Goal: Task Accomplishment & Management: Manage account settings

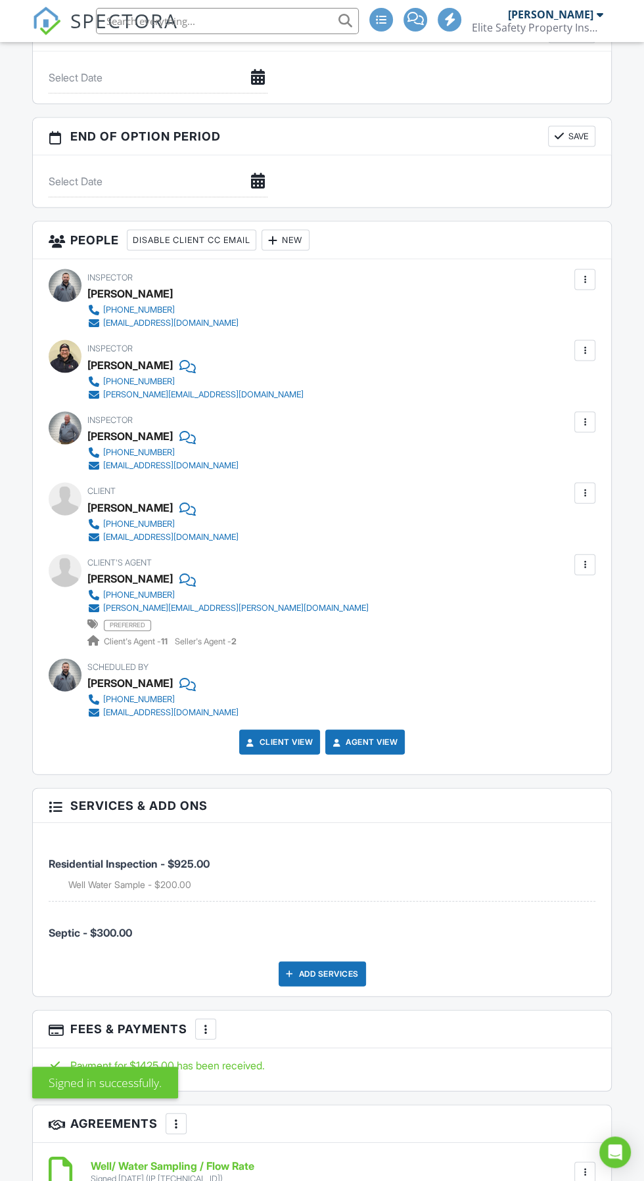
scroll to position [1589, 0]
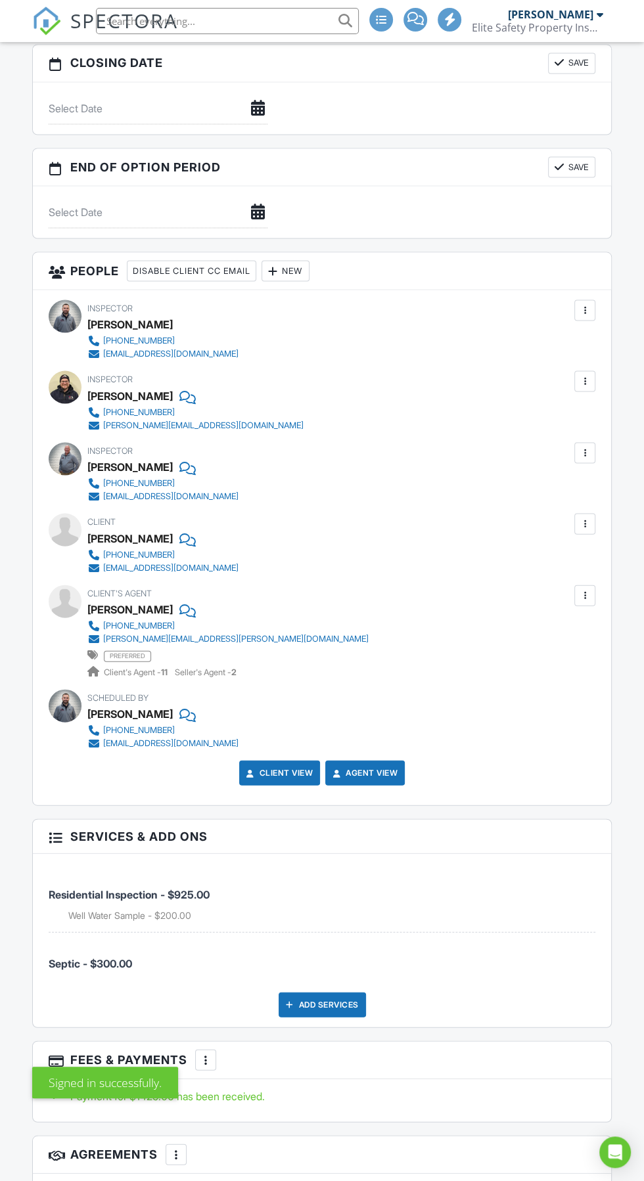
click at [585, 376] on div at bounding box center [584, 381] width 13 height 13
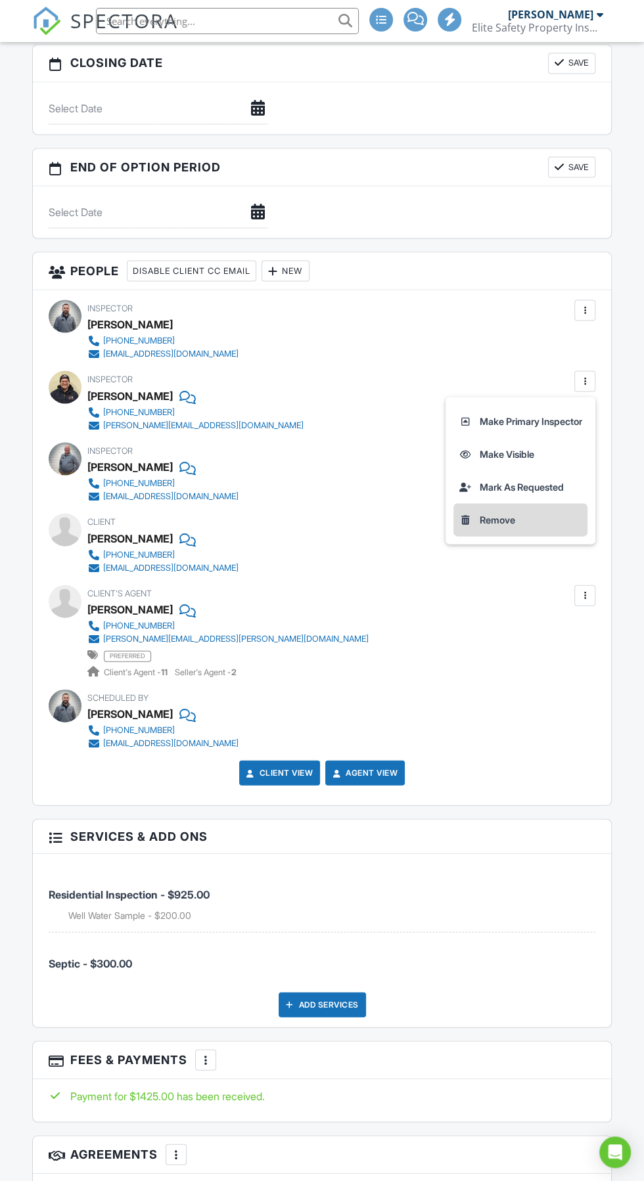
click at [503, 520] on li "Remove" at bounding box center [520, 519] width 134 height 33
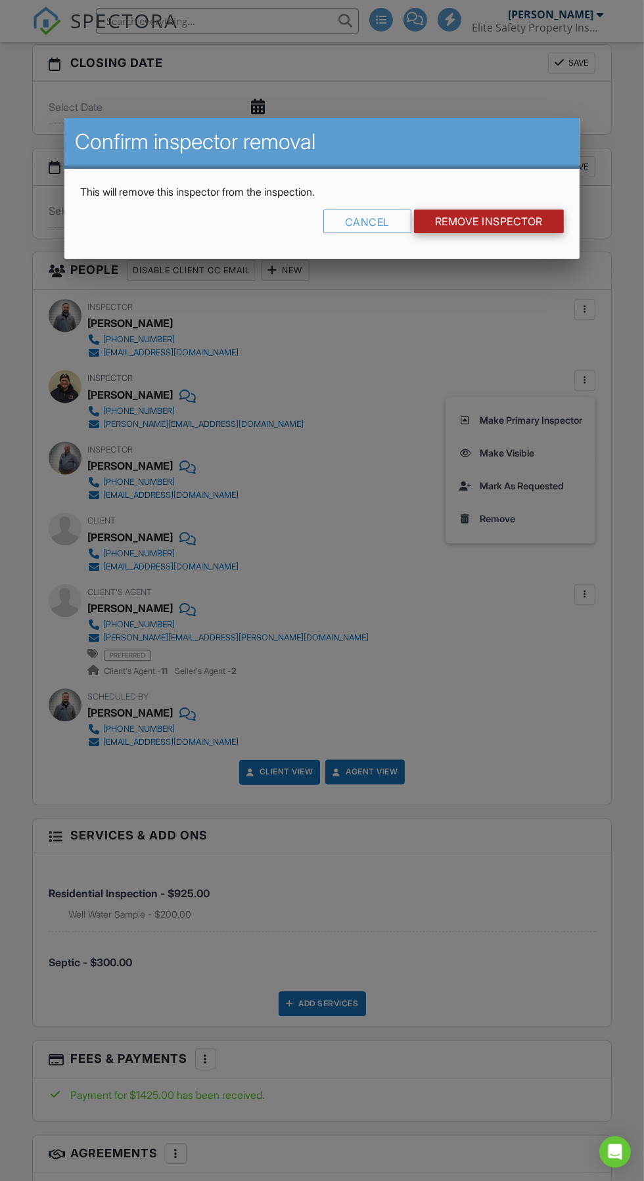
click at [542, 225] on input "Remove Inspector" at bounding box center [489, 222] width 150 height 24
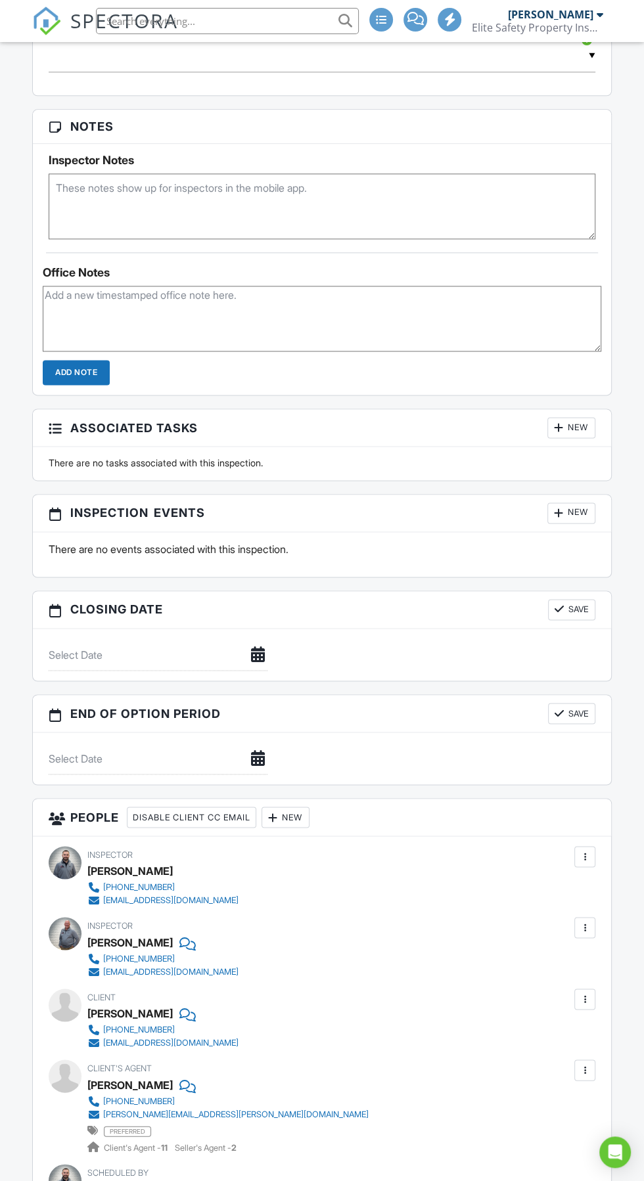
scroll to position [1040, 0]
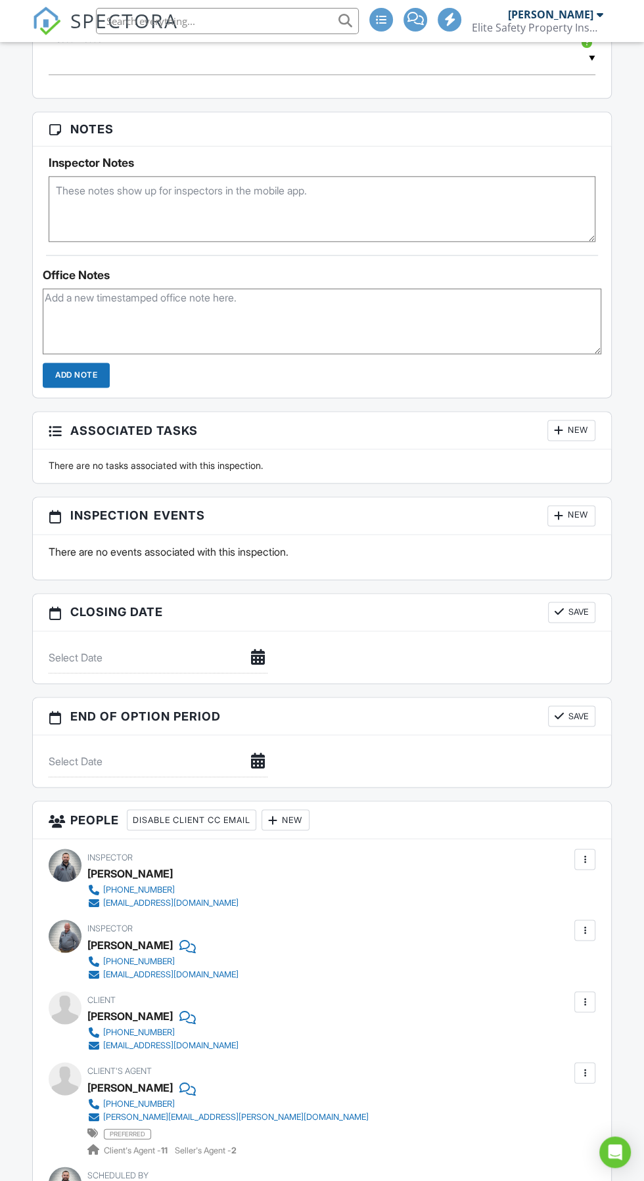
click at [577, 512] on div "New" at bounding box center [571, 515] width 48 height 21
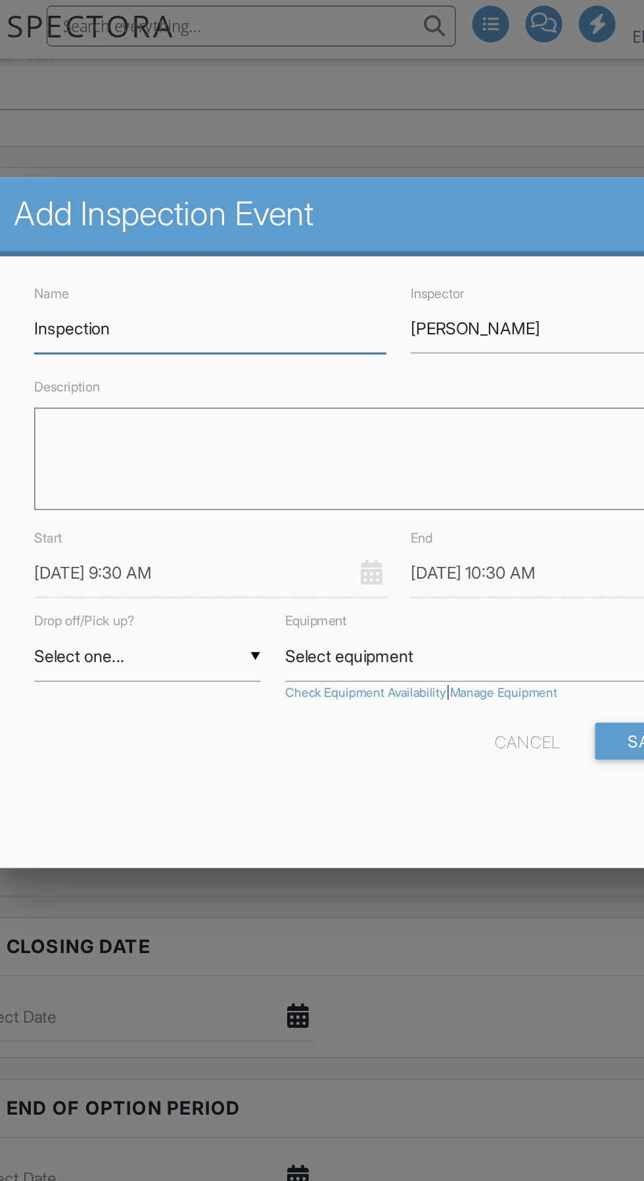
type input "Inspection"
click at [447, 375] on input "[DATE] 10:30 AM" at bounding box center [443, 372] width 226 height 32
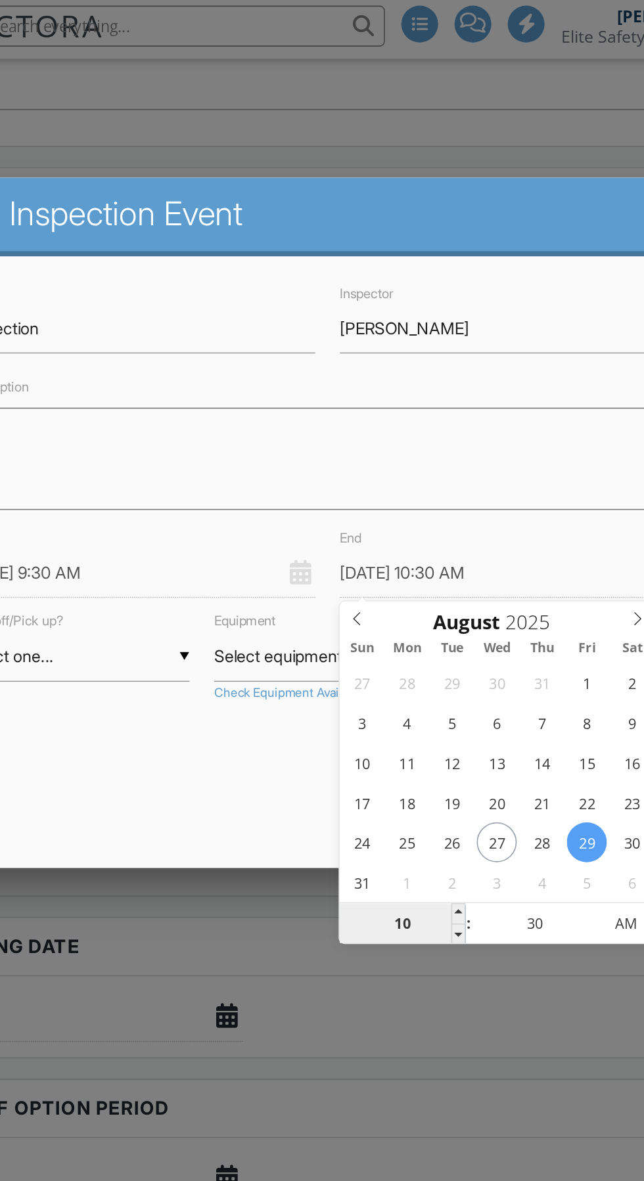
click at [383, 602] on input "10" at bounding box center [370, 598] width 81 height 26
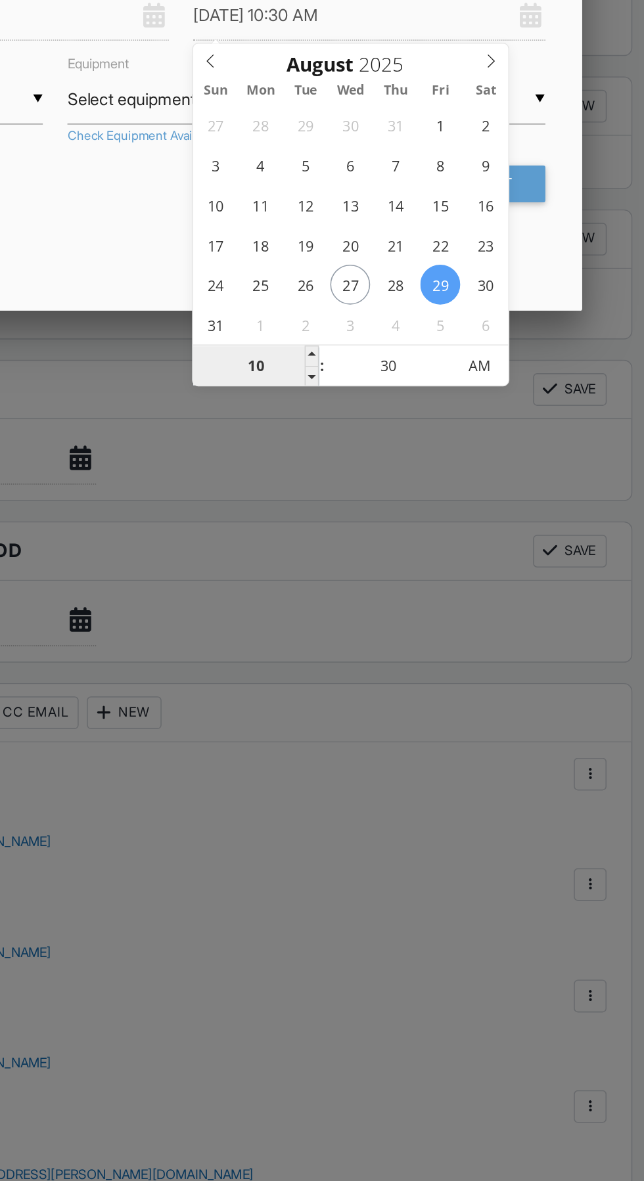
type input "02"
click at [518, 591] on span "AM" at bounding box center [514, 597] width 36 height 26
type input "[DATE] 2:30 PM"
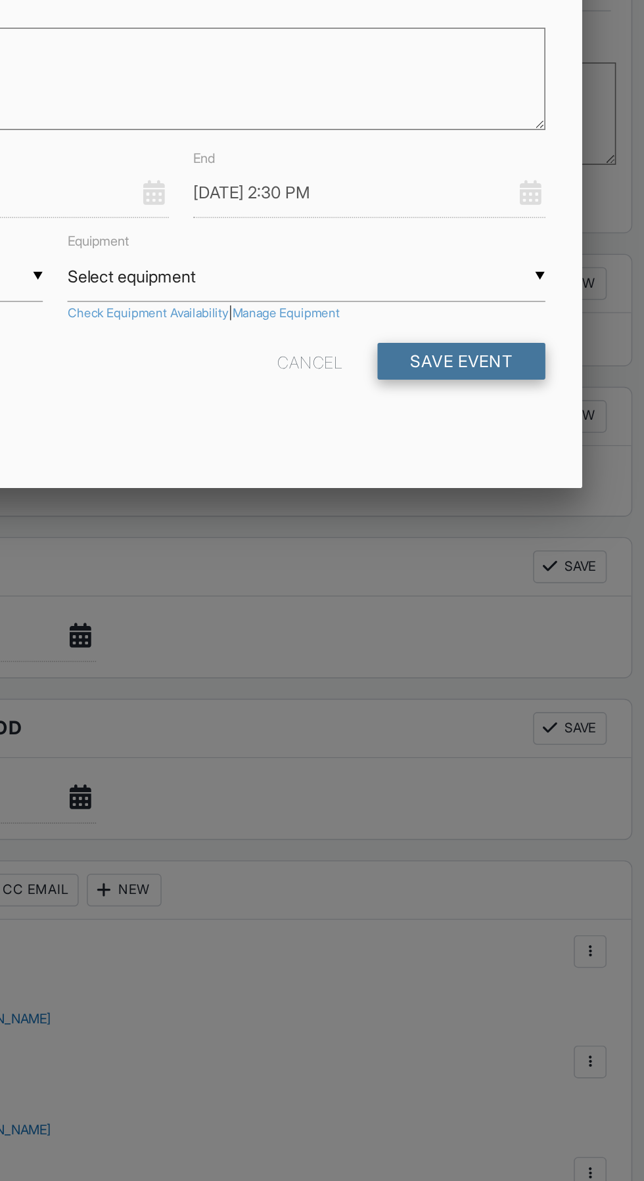
click at [534, 478] on button "Save Event" at bounding box center [502, 480] width 108 height 24
